Goal: Task Accomplishment & Management: Use online tool/utility

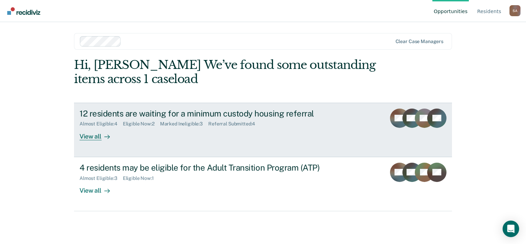
click at [145, 119] on div "Almost Eligible : 4 Eligible Now : 2 Marked Ineligible : 3 Referral Submitted :…" at bounding box center [201, 122] width 242 height 9
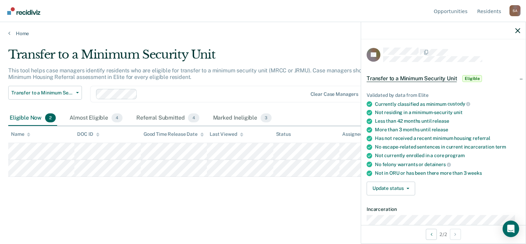
drag, startPoint x: 168, startPoint y: 142, endPoint x: 253, endPoint y: 200, distance: 103.2
click at [254, 200] on div "Transfer to a Minimum Security Unit This tool helps case managers identify resi…" at bounding box center [263, 131] width 510 height 167
click at [100, 120] on div "Almost Eligible 4" at bounding box center [96, 118] width 56 height 15
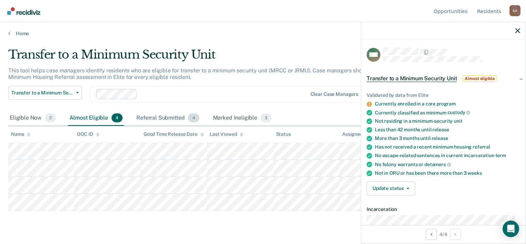
click at [175, 118] on div "Referral Submitted 4" at bounding box center [167, 118] width 65 height 15
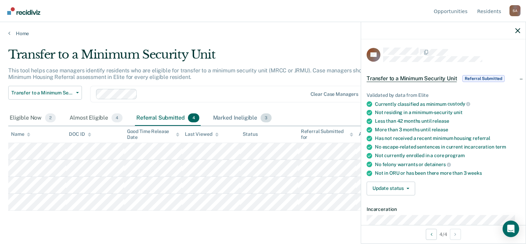
click at [230, 117] on div "Marked Ineligible 3" at bounding box center [243, 118] width 62 height 15
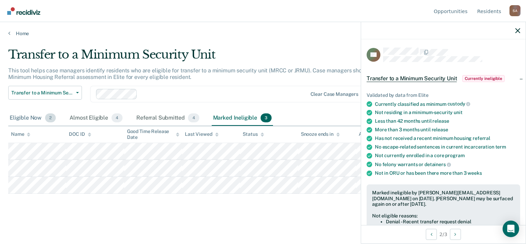
click at [37, 120] on div "Eligible Now 2" at bounding box center [32, 118] width 49 height 15
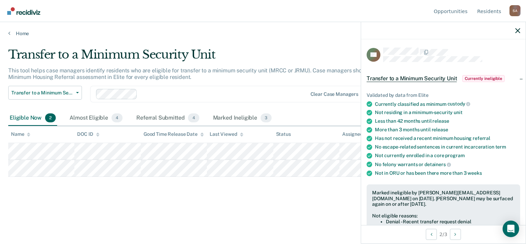
click at [37, 120] on div "Eligible Now 2" at bounding box center [32, 118] width 49 height 15
click at [43, 132] on th "Name" at bounding box center [41, 134] width 66 height 17
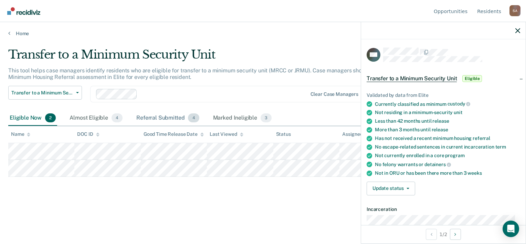
click at [167, 119] on div "Referral Submitted 4" at bounding box center [167, 118] width 65 height 15
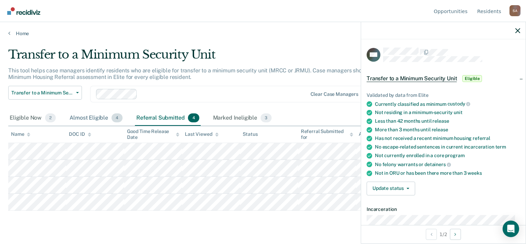
click at [99, 117] on div "Almost Eligible 4" at bounding box center [96, 118] width 56 height 15
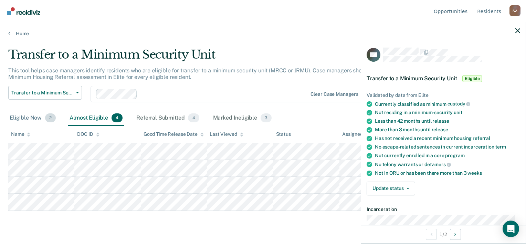
click at [29, 118] on div "Eligible Now 2" at bounding box center [32, 118] width 49 height 15
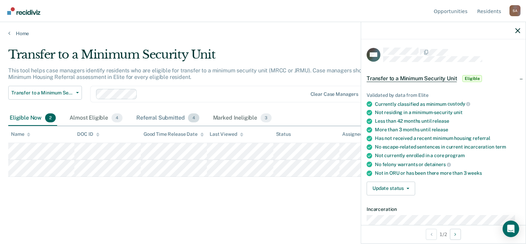
click at [161, 120] on div "Referral Submitted 4" at bounding box center [167, 118] width 65 height 15
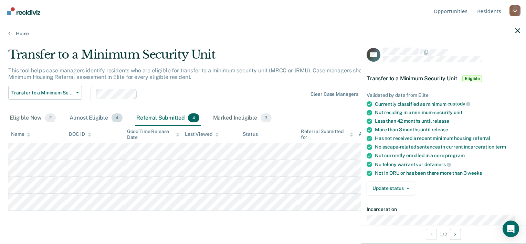
click at [99, 120] on div "Almost Eligible 4" at bounding box center [96, 118] width 56 height 15
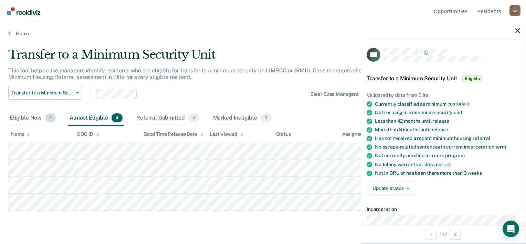
click at [34, 118] on div "Eligible Now 2" at bounding box center [32, 118] width 49 height 15
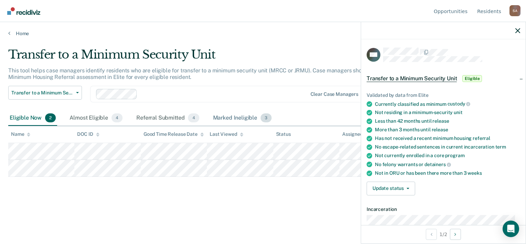
click at [237, 116] on div "Marked Ineligible 3" at bounding box center [243, 118] width 62 height 15
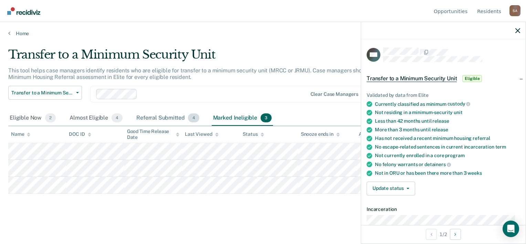
click at [168, 118] on div "Referral Submitted 4" at bounding box center [167, 118] width 65 height 15
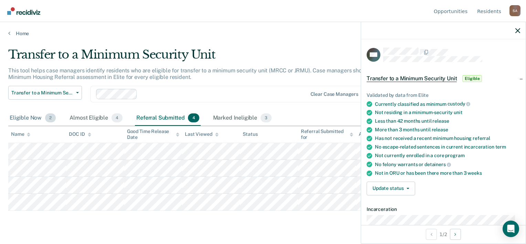
click at [36, 117] on div "Eligible Now 2" at bounding box center [32, 118] width 49 height 15
